Goal: Communication & Community: Answer question/provide support

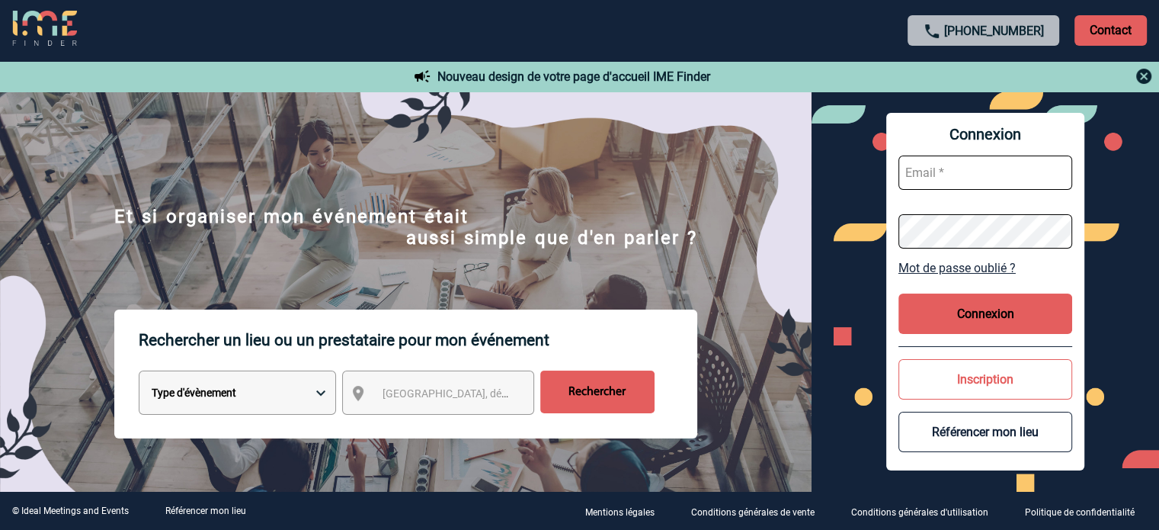
type input "eperiou@ime-groupe.com"
click at [957, 299] on button "Connexion" at bounding box center [985, 313] width 174 height 40
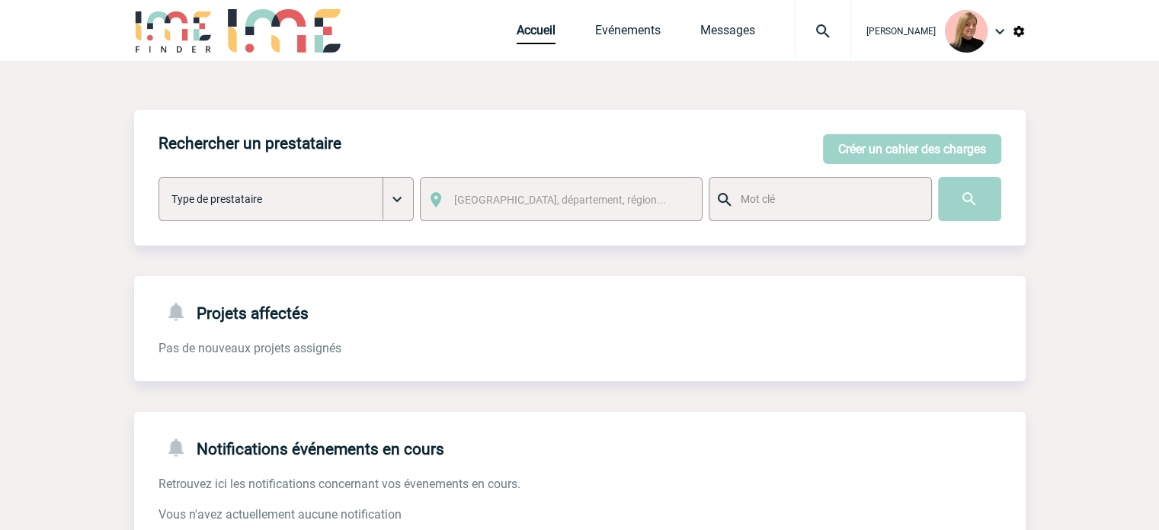
click at [834, 8] on div at bounding box center [823, 30] width 56 height 61
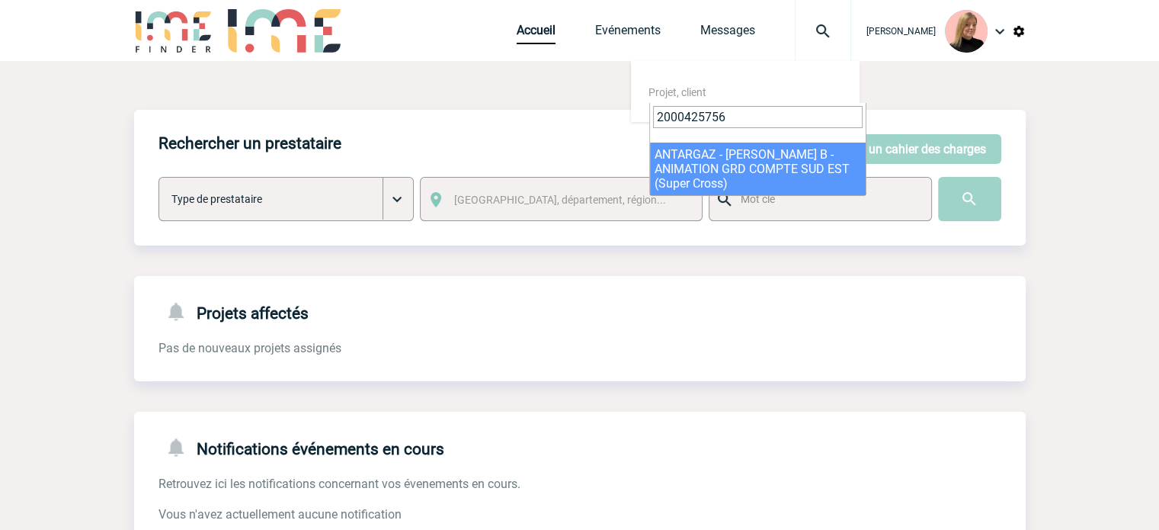
type input "2000425756"
select select "25257"
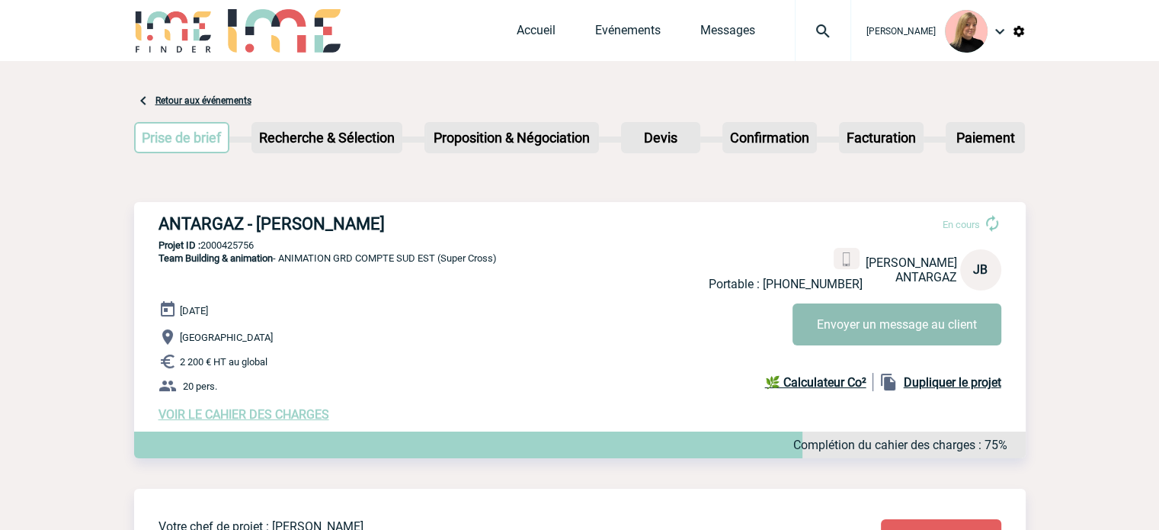
click at [869, 325] on button "Envoyer un message au client" at bounding box center [896, 324] width 209 height 42
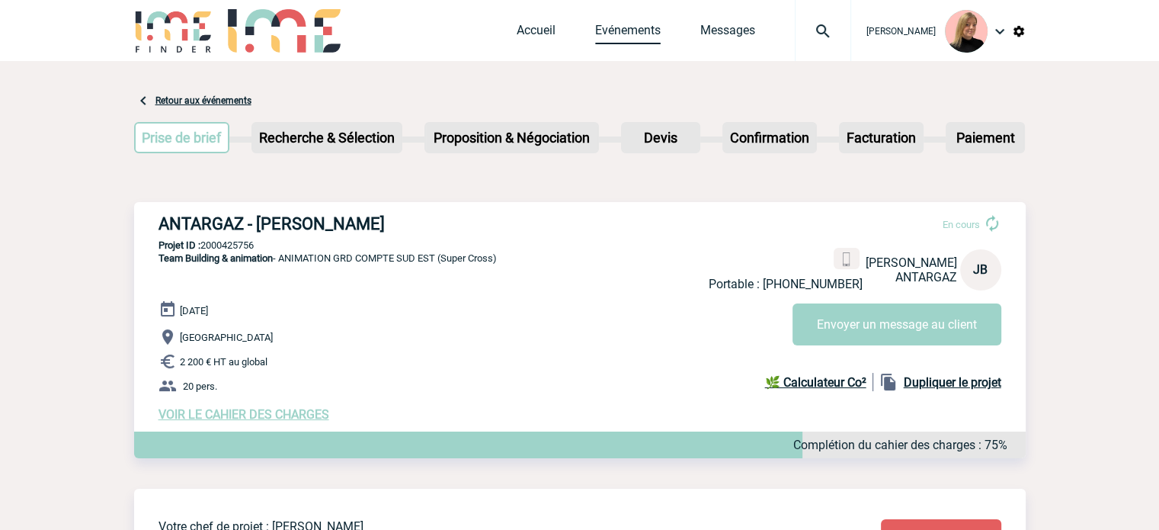
click at [648, 39] on link "Evénements" at bounding box center [628, 33] width 66 height 21
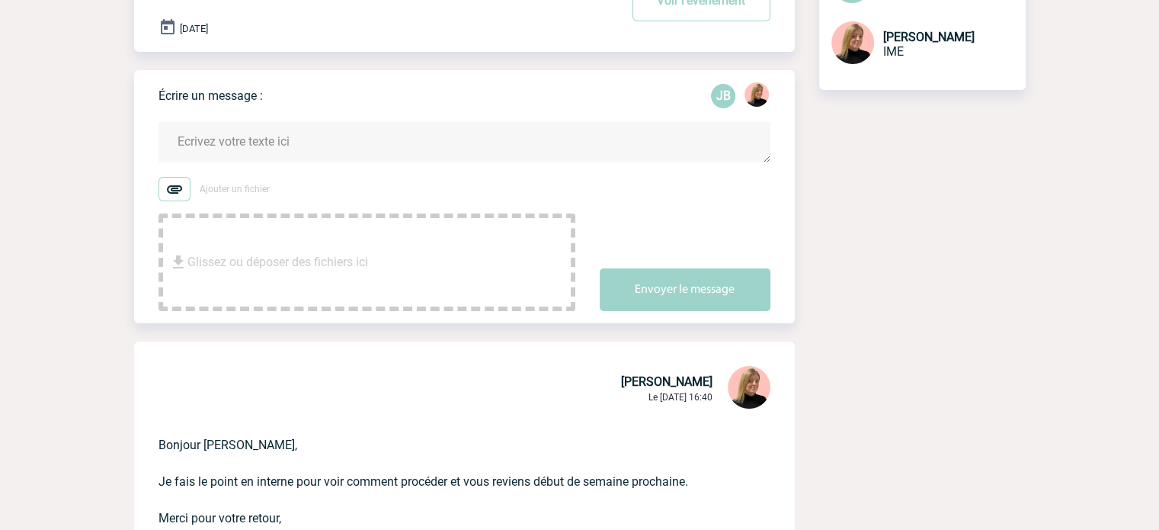
scroll to position [18, 0]
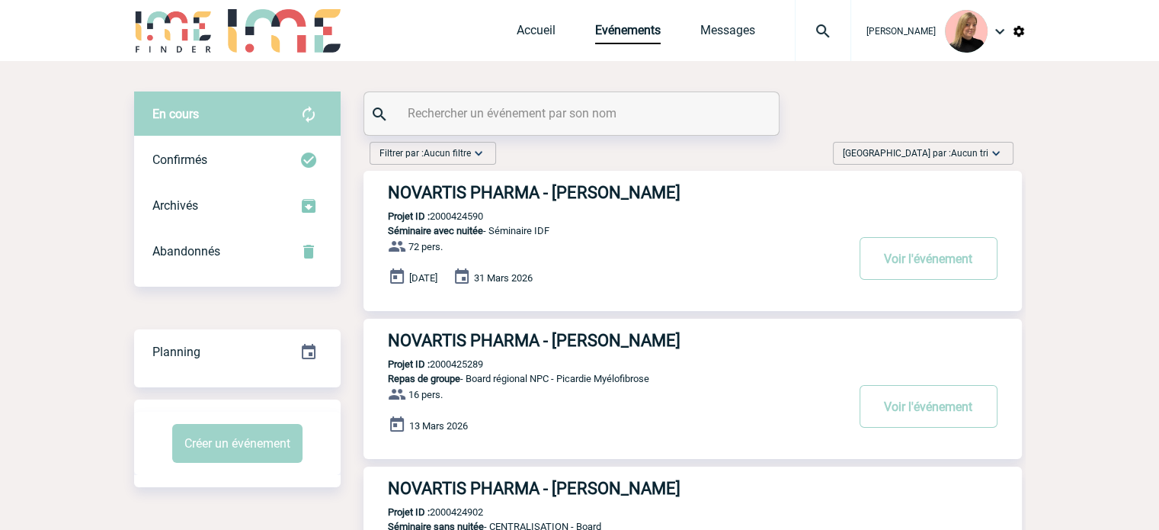
click at [956, 159] on span "[GEOGRAPHIC_DATA] par : Aucun tri" at bounding box center [916, 153] width 146 height 15
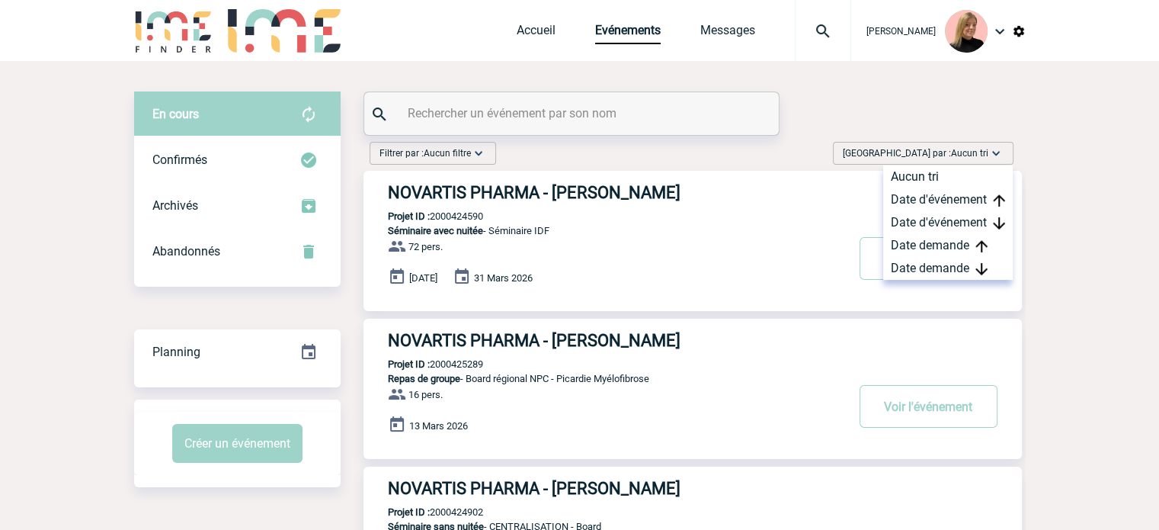
click at [824, 35] on img at bounding box center [823, 31] width 55 height 18
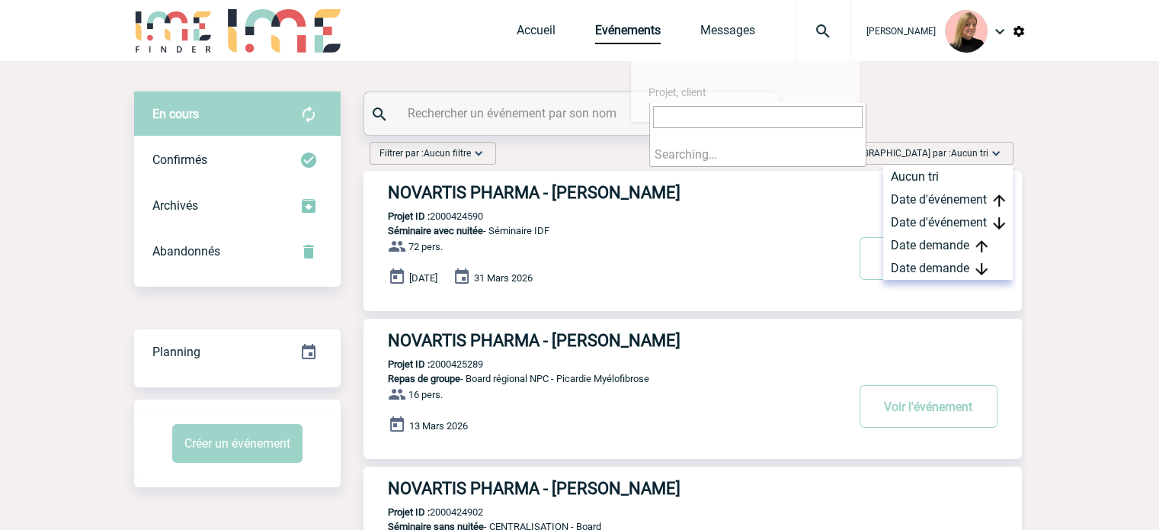
paste input "2000425835"
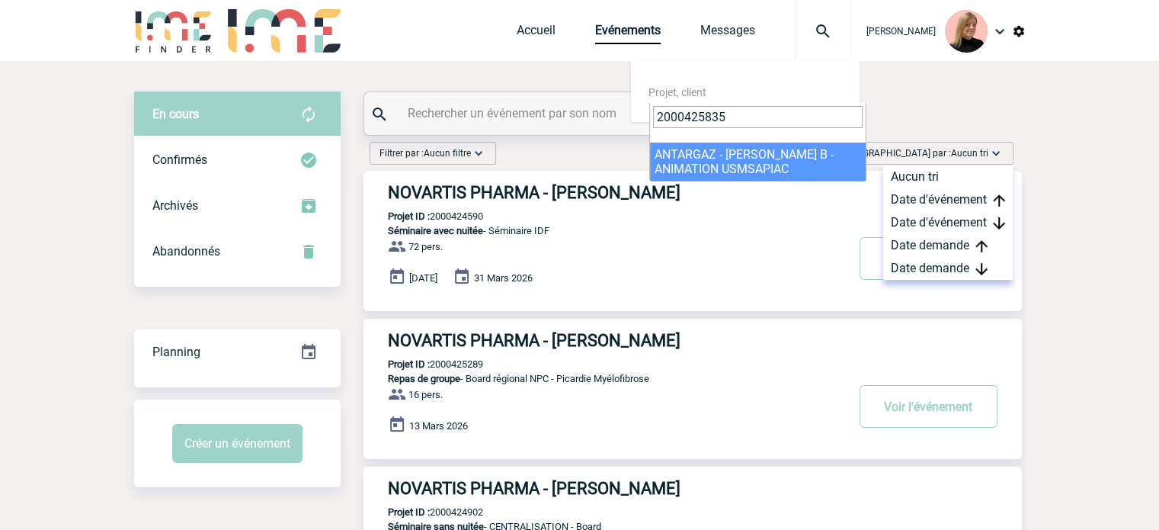
type input "2000425835"
select select "25336"
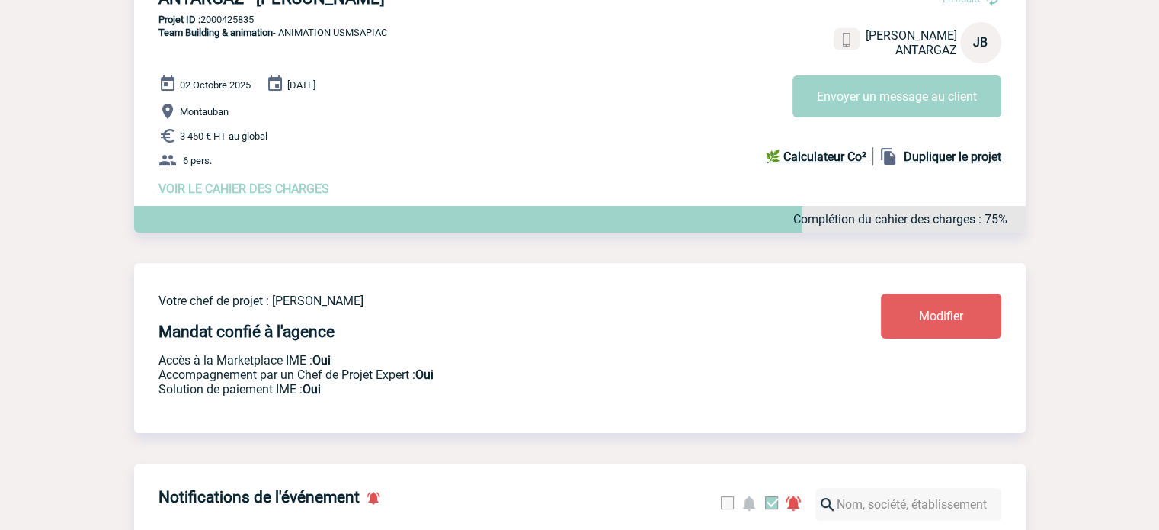
scroll to position [229, 0]
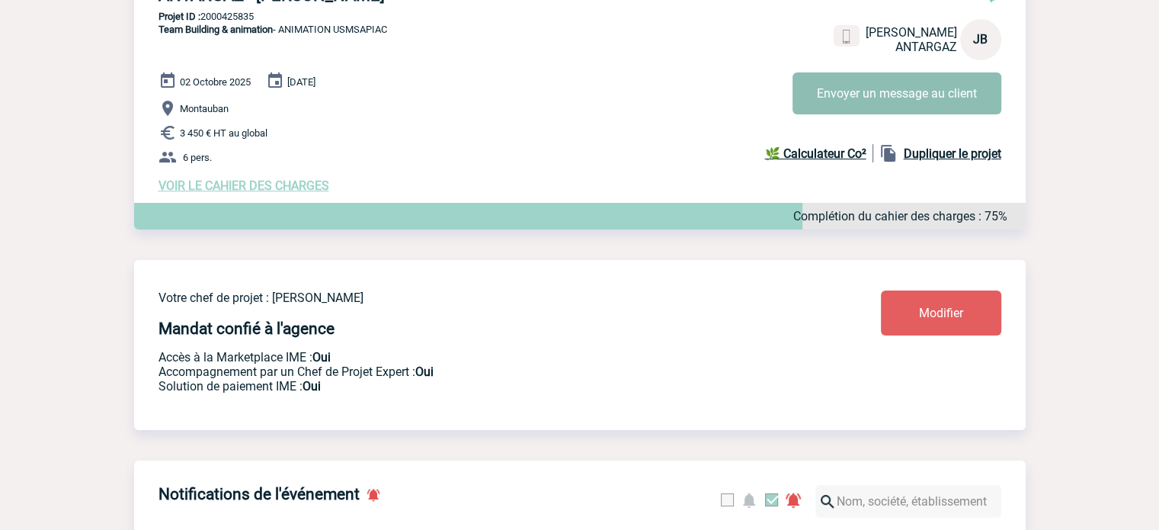
click at [882, 104] on button "Envoyer un message au client" at bounding box center [896, 93] width 209 height 42
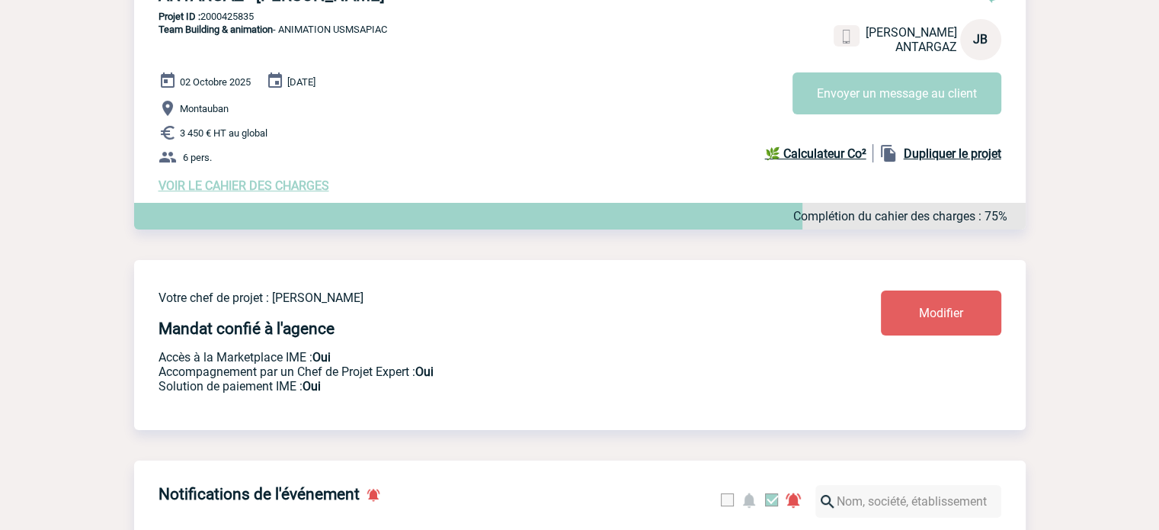
scroll to position [0, 0]
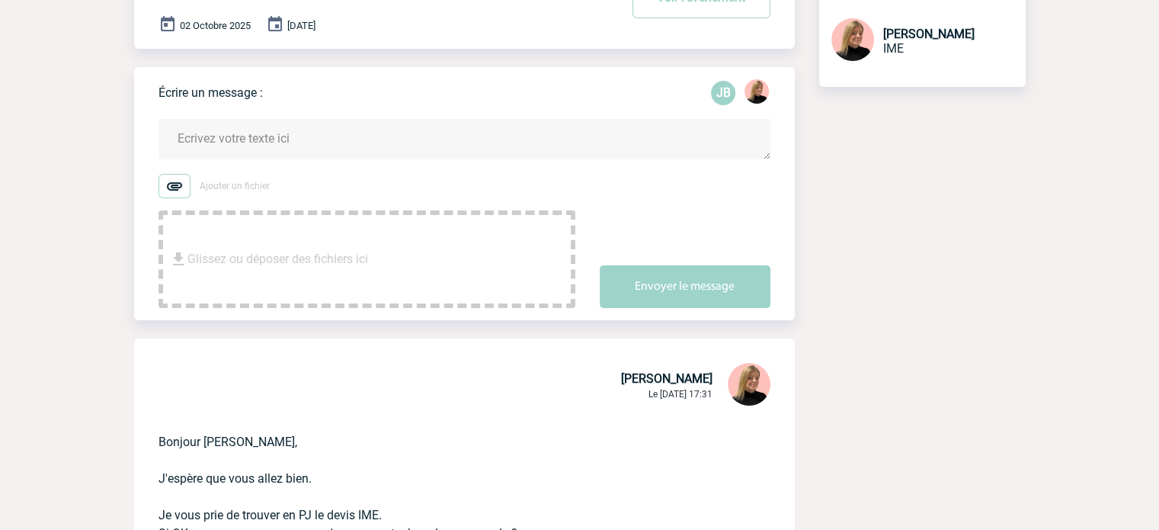
scroll to position [152, 0]
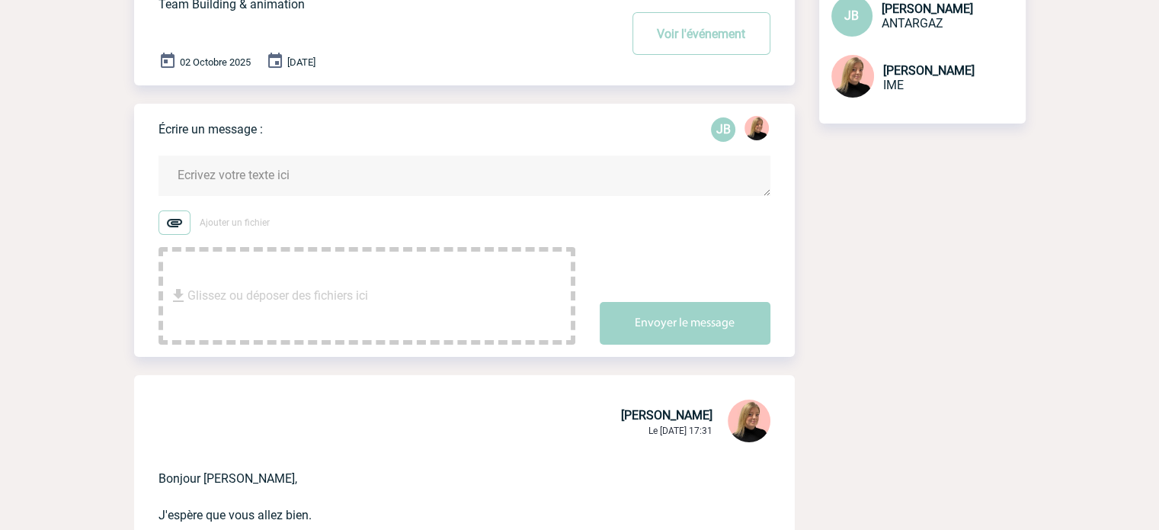
click at [281, 172] on textarea at bounding box center [464, 175] width 612 height 40
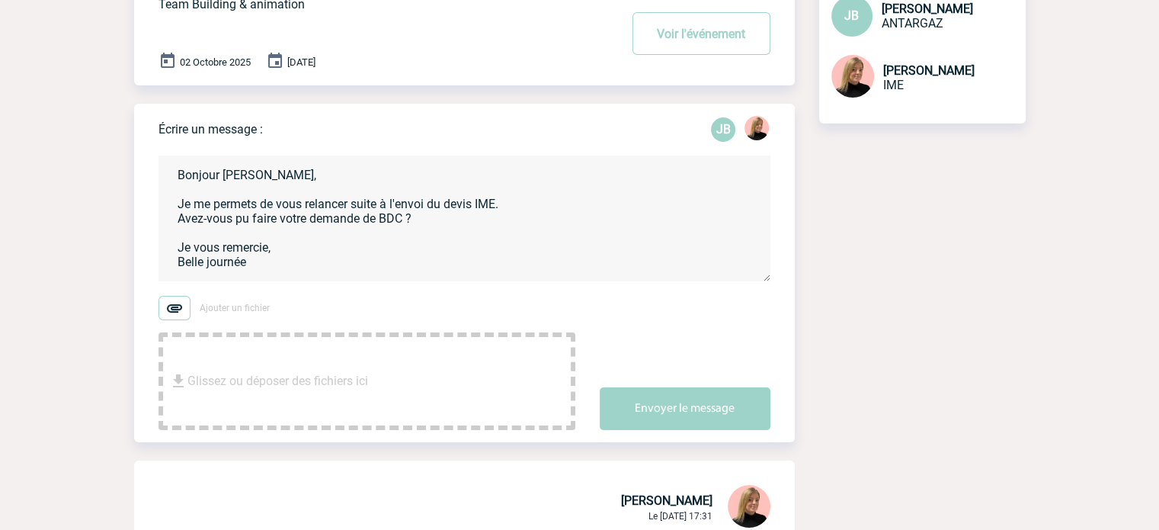
type textarea "Bonjour [PERSON_NAME], Je me permets de vous relancer suite à l'envoi du devis …"
click at [647, 440] on div "Écrire un message : JB Bonjour [PERSON_NAME], Je me permets de vous relancer su…" at bounding box center [476, 273] width 636 height 338
click at [662, 415] on button "Envoyer le message" at bounding box center [685, 408] width 171 height 43
